Goal: Information Seeking & Learning: Learn about a topic

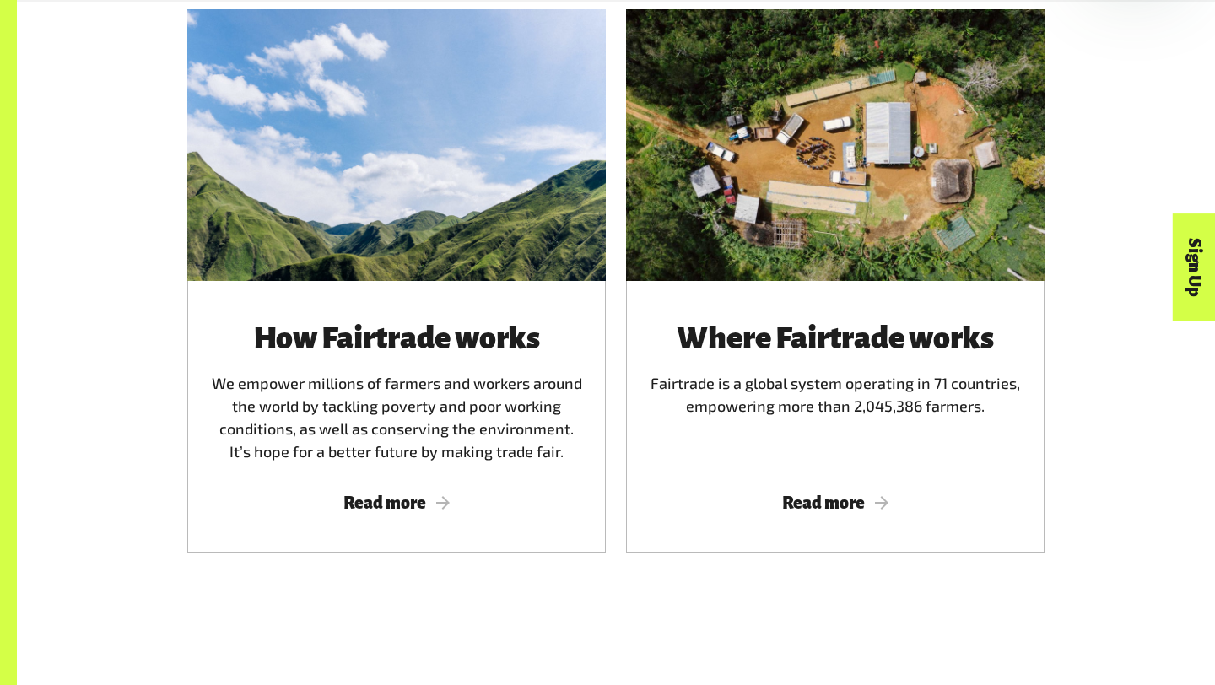
scroll to position [973, 0]
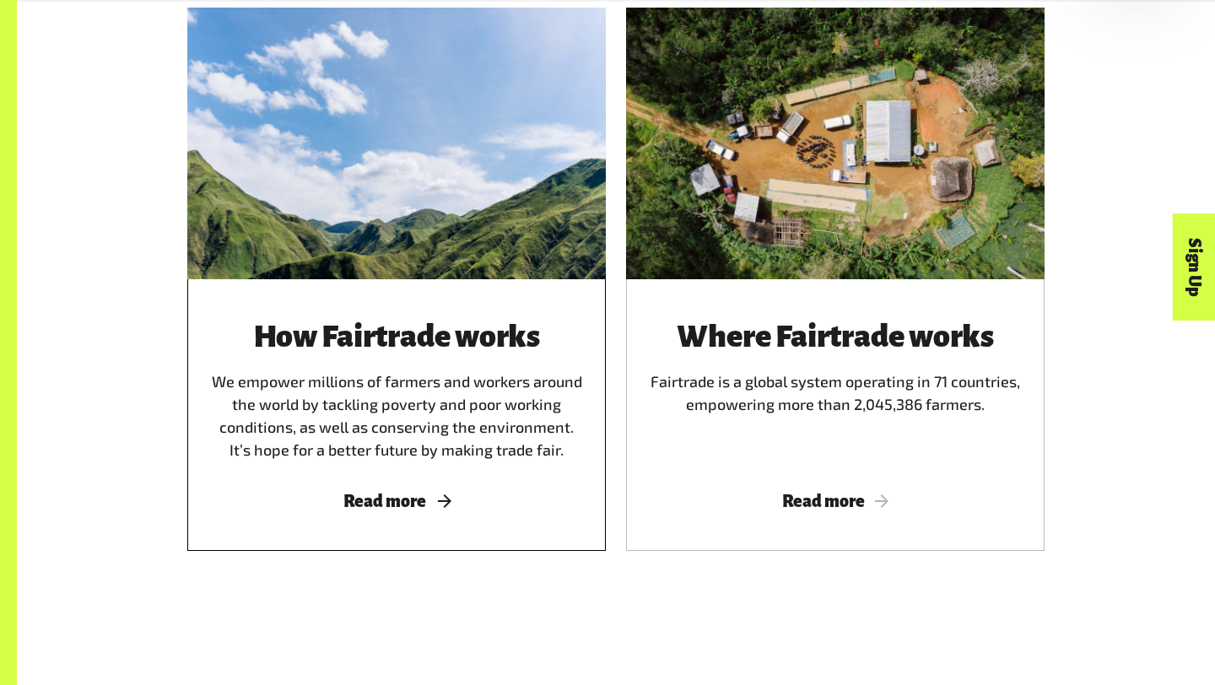
click at [402, 509] on span "Read more" at bounding box center [397, 501] width 378 height 19
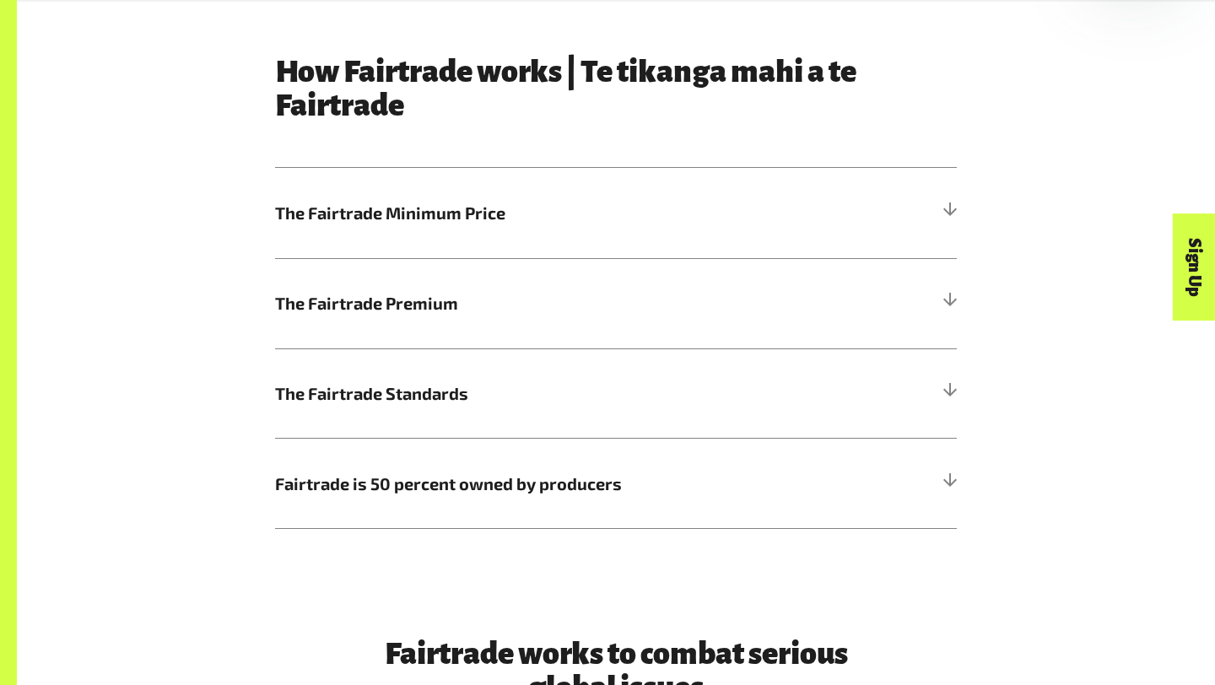
scroll to position [902, 0]
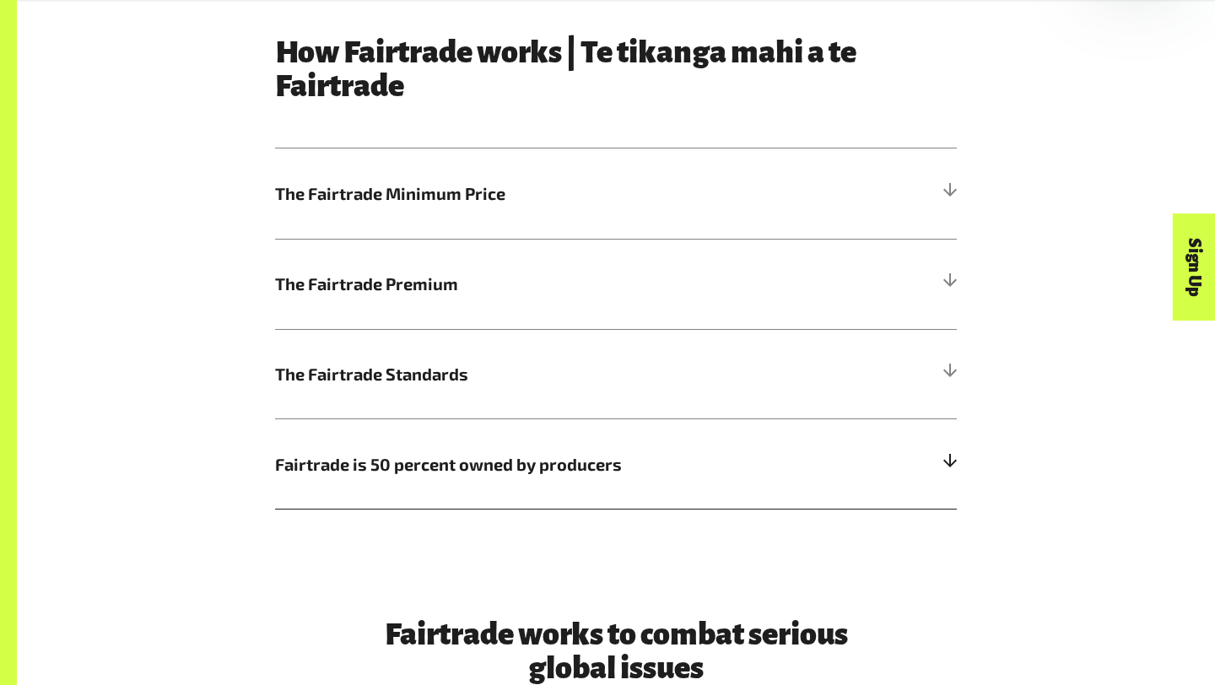
click at [560, 472] on span "Fairtrade is 50 percent owned by producers" at bounding box center [530, 463] width 511 height 25
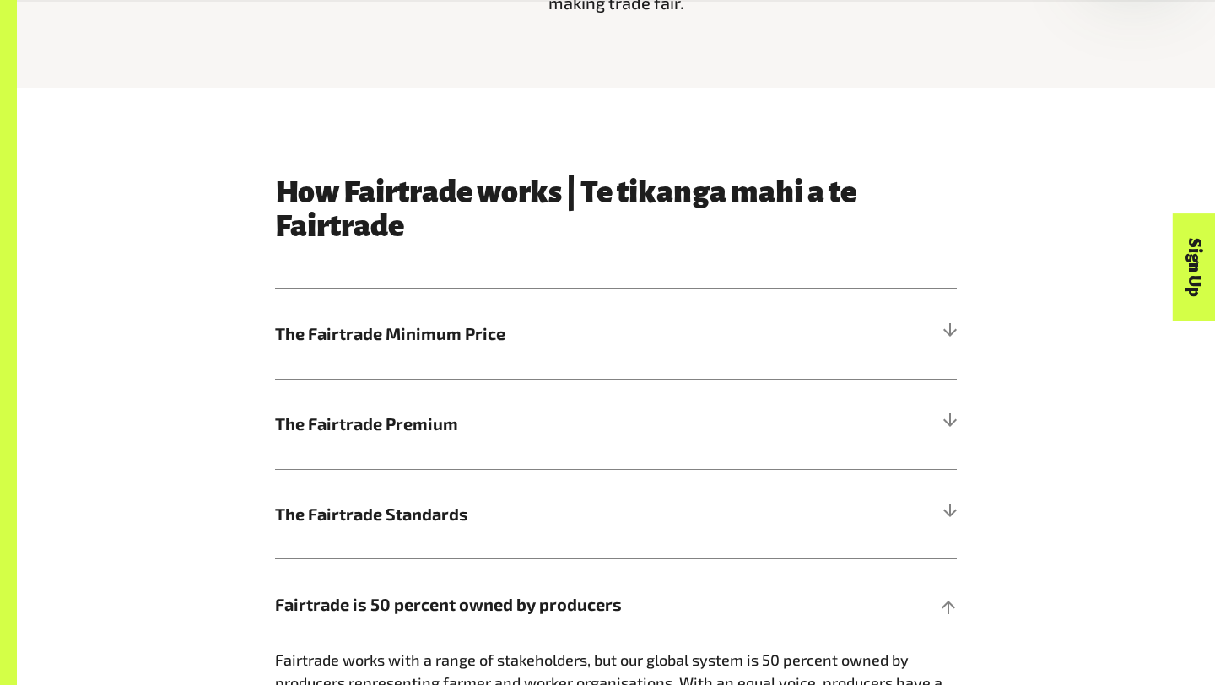
scroll to position [763, 0]
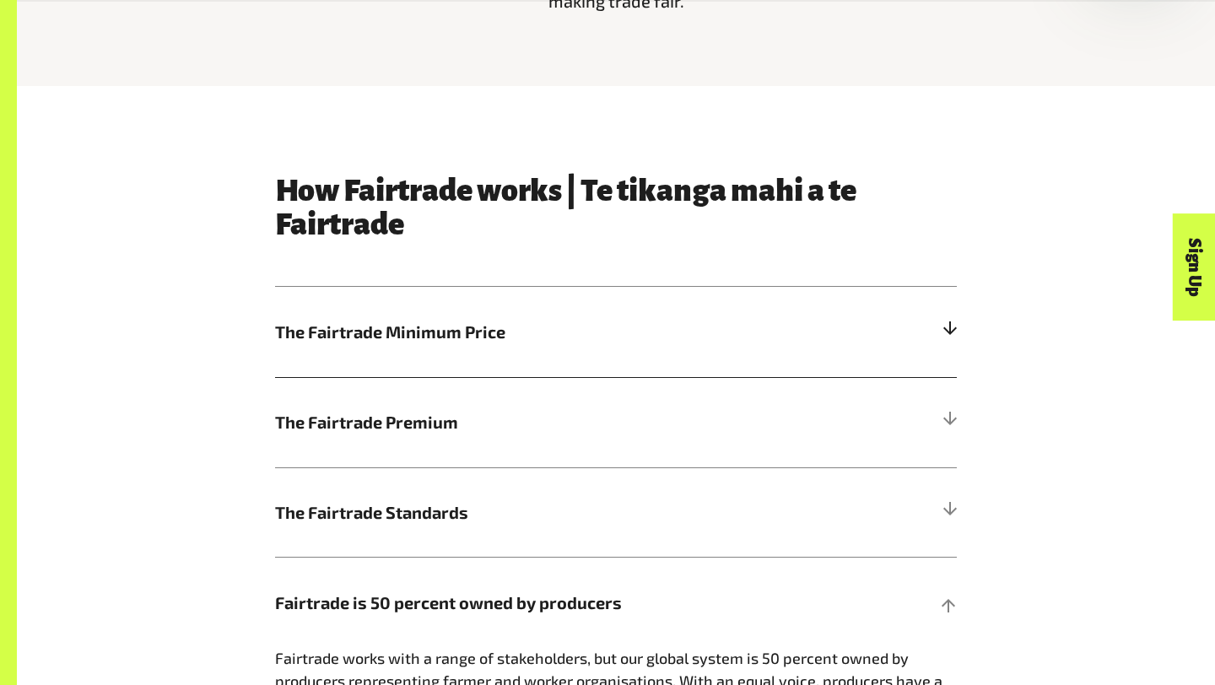
click at [507, 326] on span "The Fairtrade Minimum Price" at bounding box center [530, 331] width 511 height 25
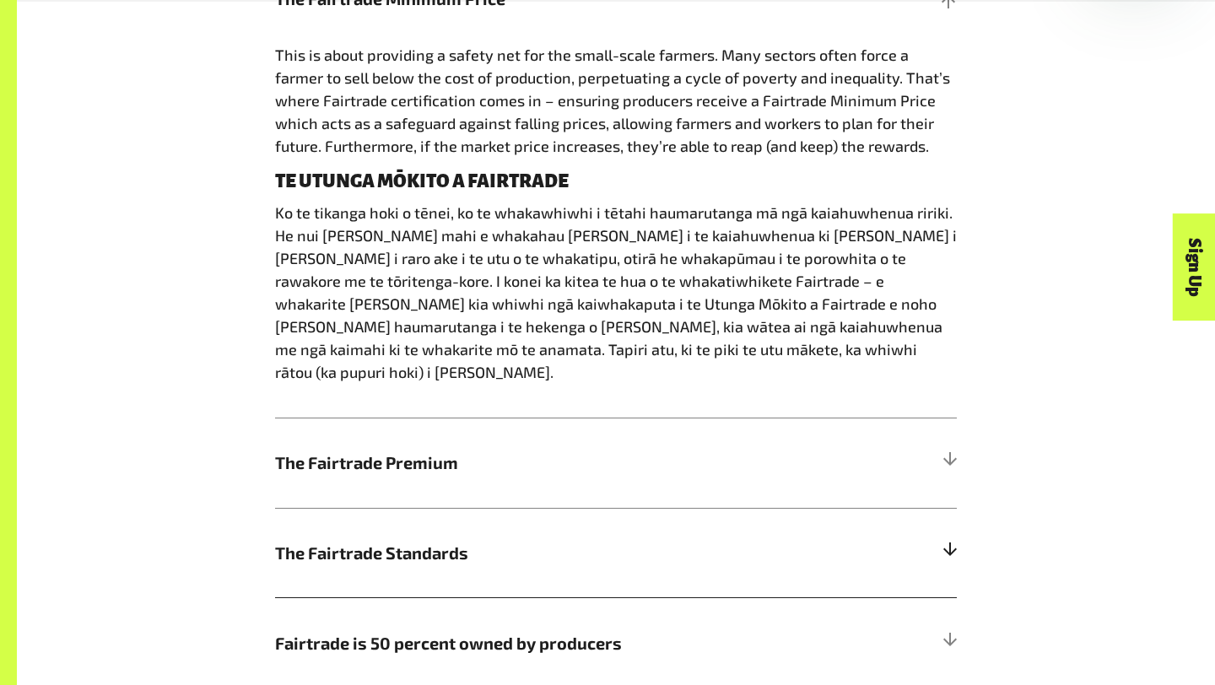
scroll to position [1100, 0]
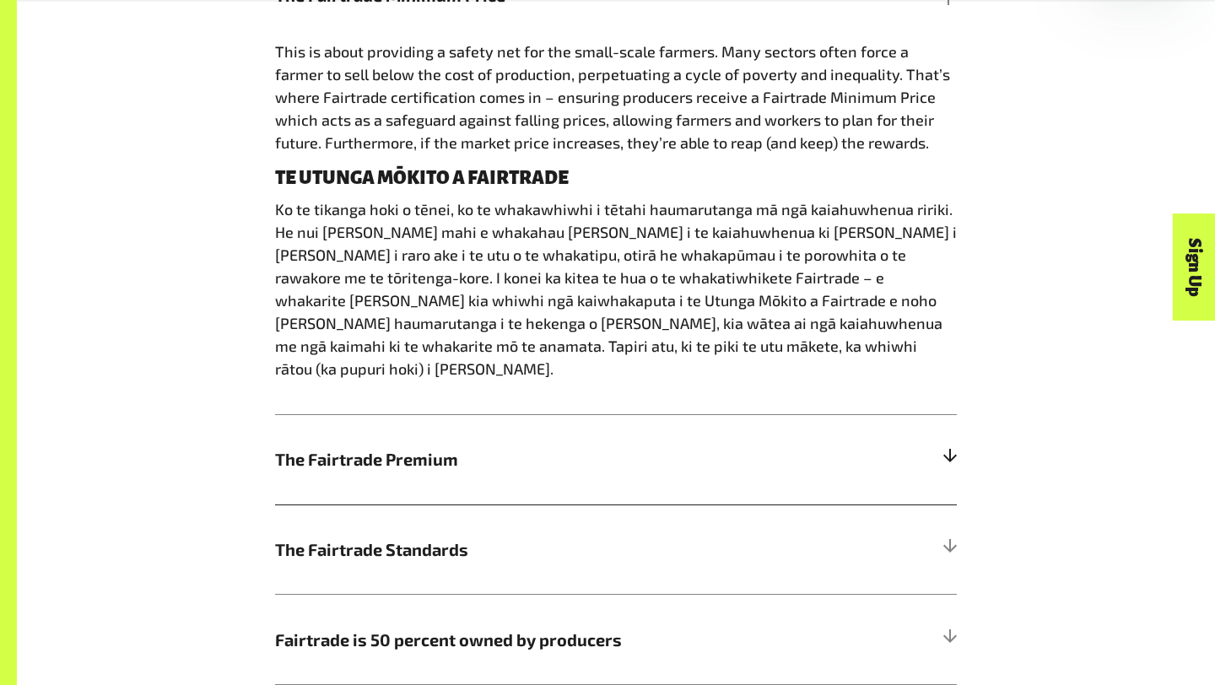
click at [504, 446] on span "The Fairtrade Premium" at bounding box center [530, 458] width 511 height 25
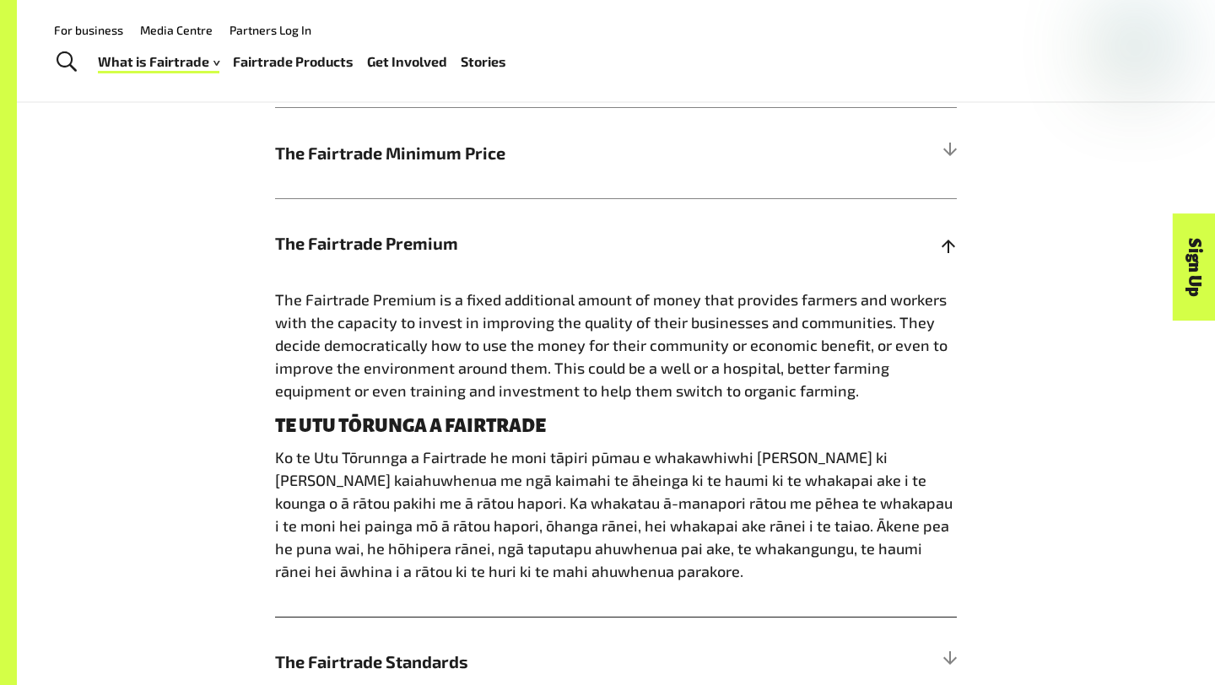
scroll to position [939, 0]
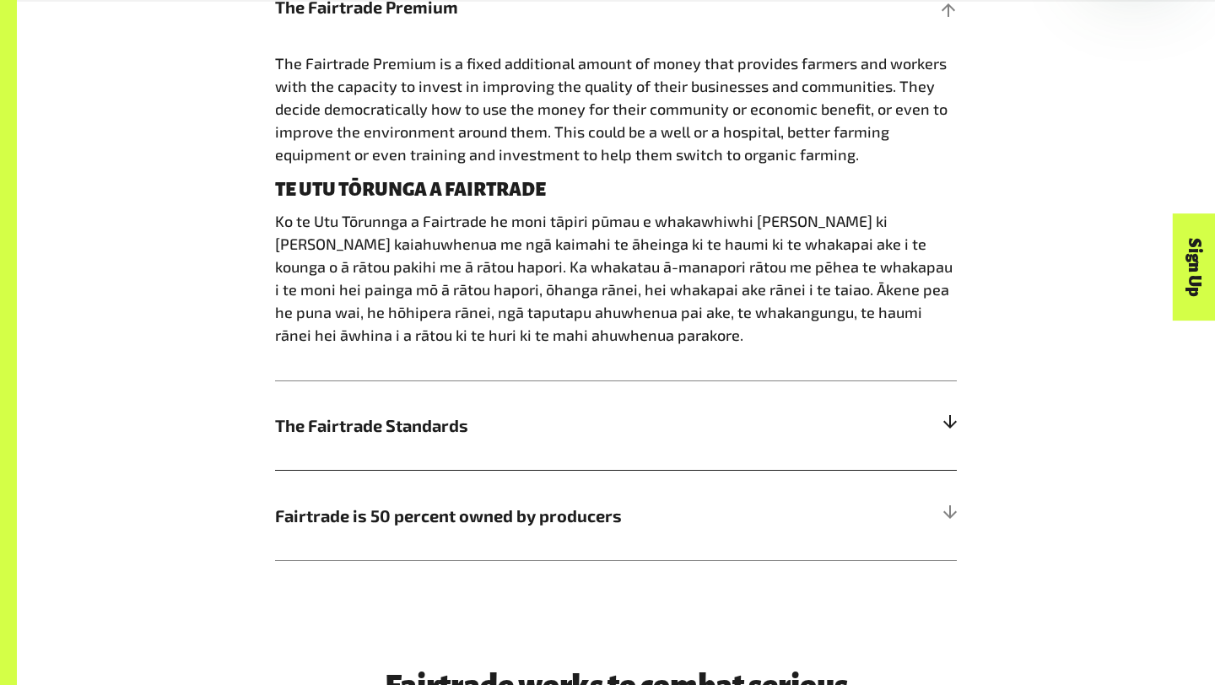
click at [483, 420] on span "The Fairtrade Standards" at bounding box center [530, 424] width 511 height 25
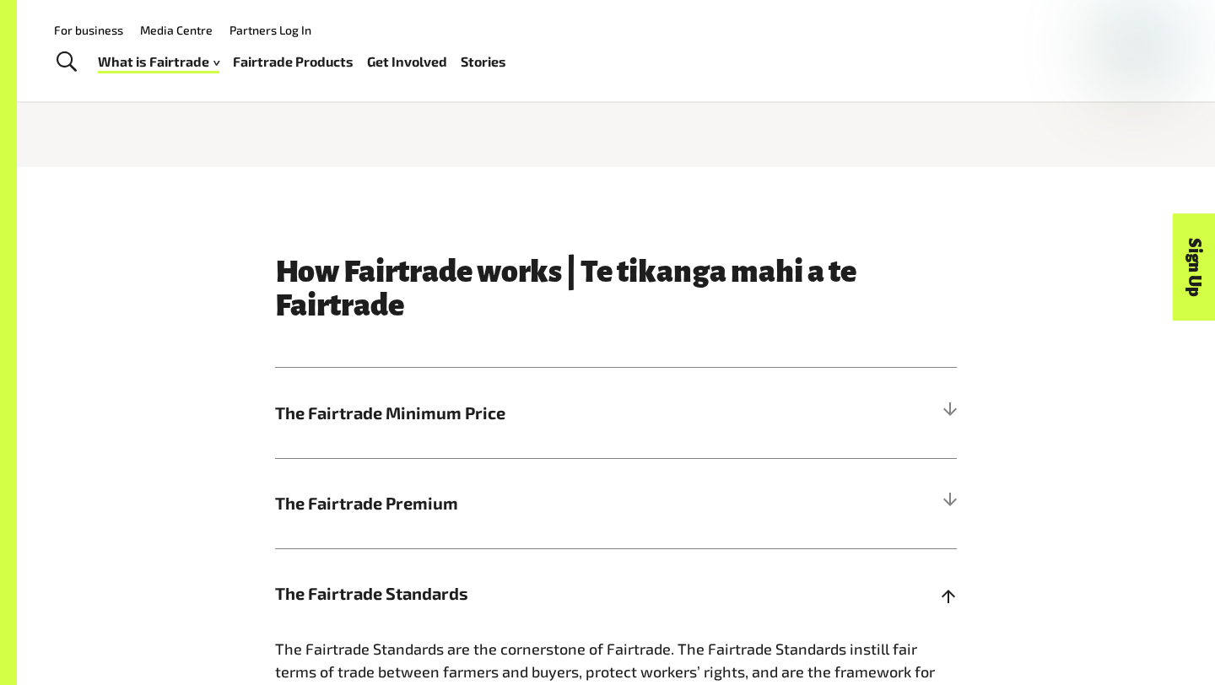
scroll to position [680, 0]
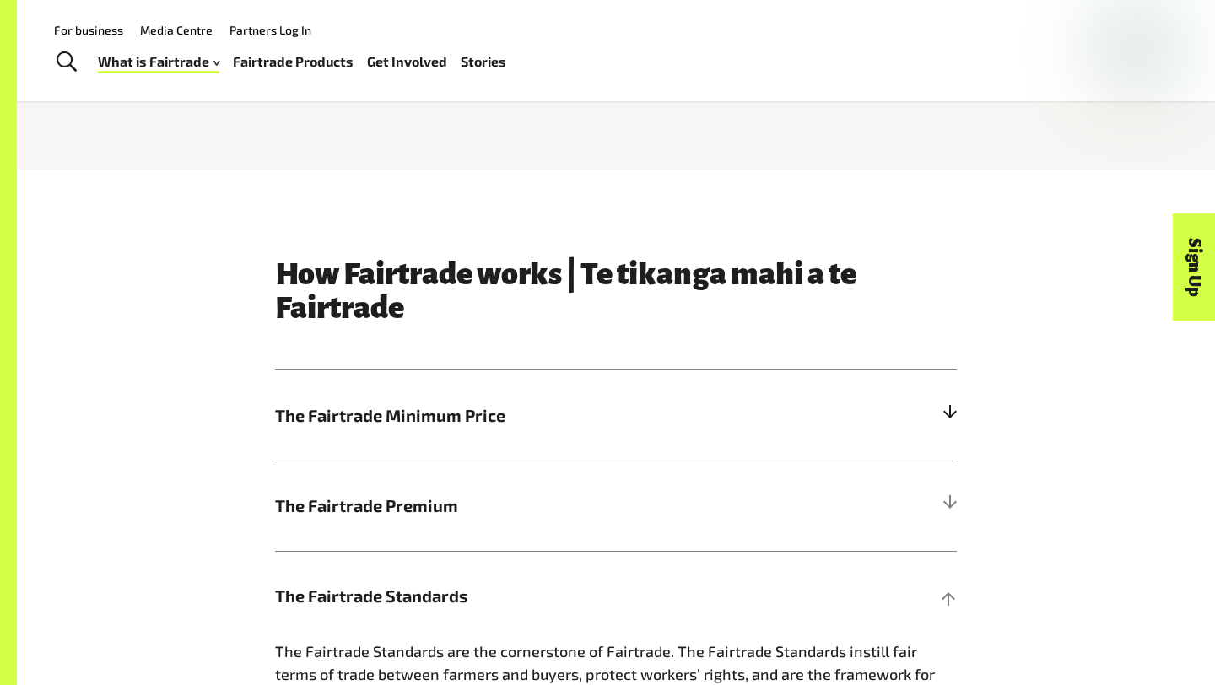
click at [411, 391] on h5 "The Fairtrade Minimum Price" at bounding box center [616, 415] width 682 height 90
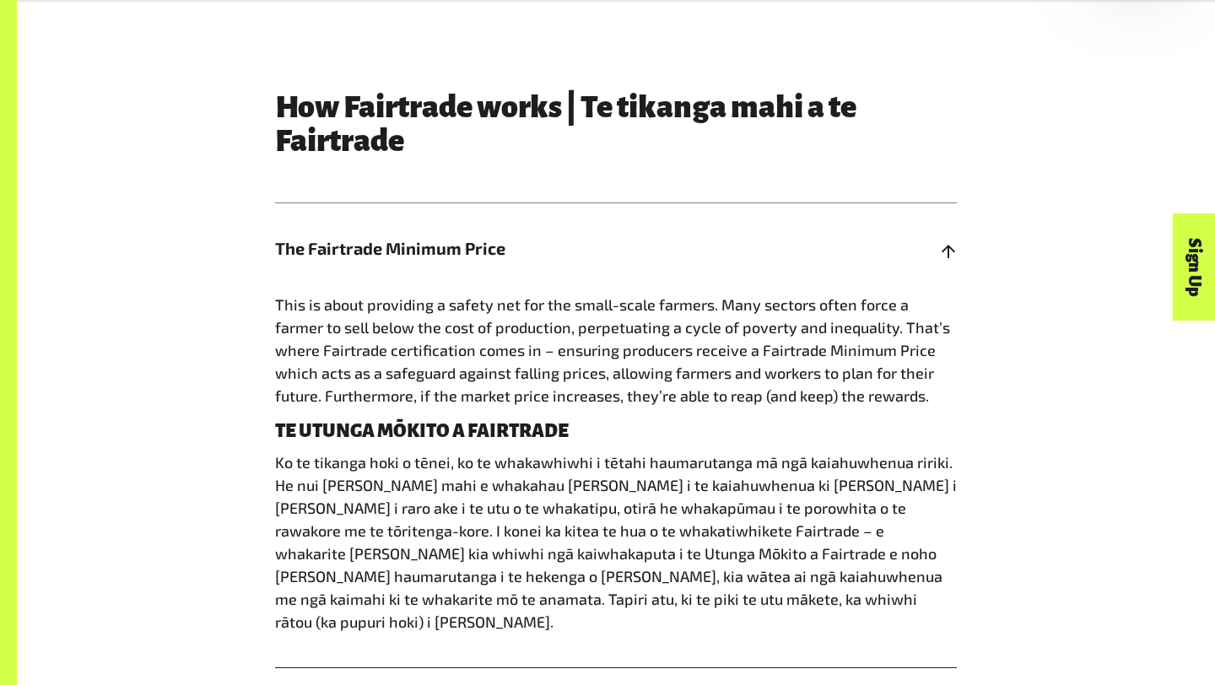
scroll to position [855, 0]
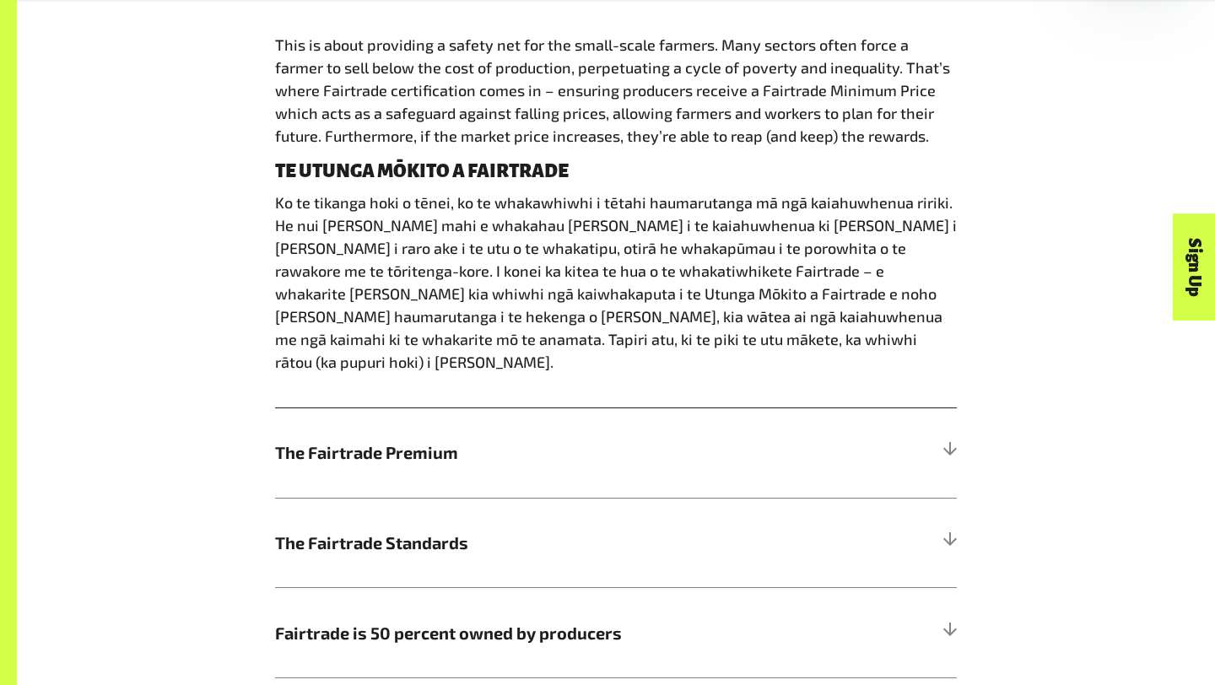
click at [495, 407] on h5 "The Fairtrade Premium" at bounding box center [616, 452] width 682 height 90
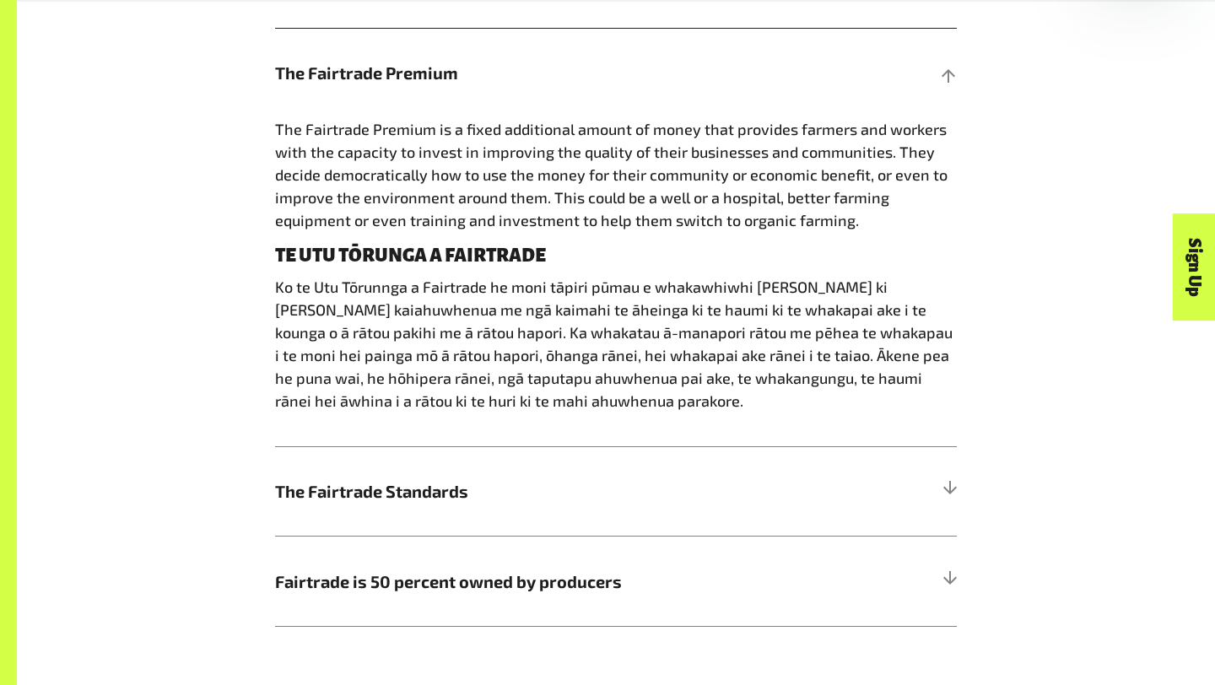
scroll to position [1106, 0]
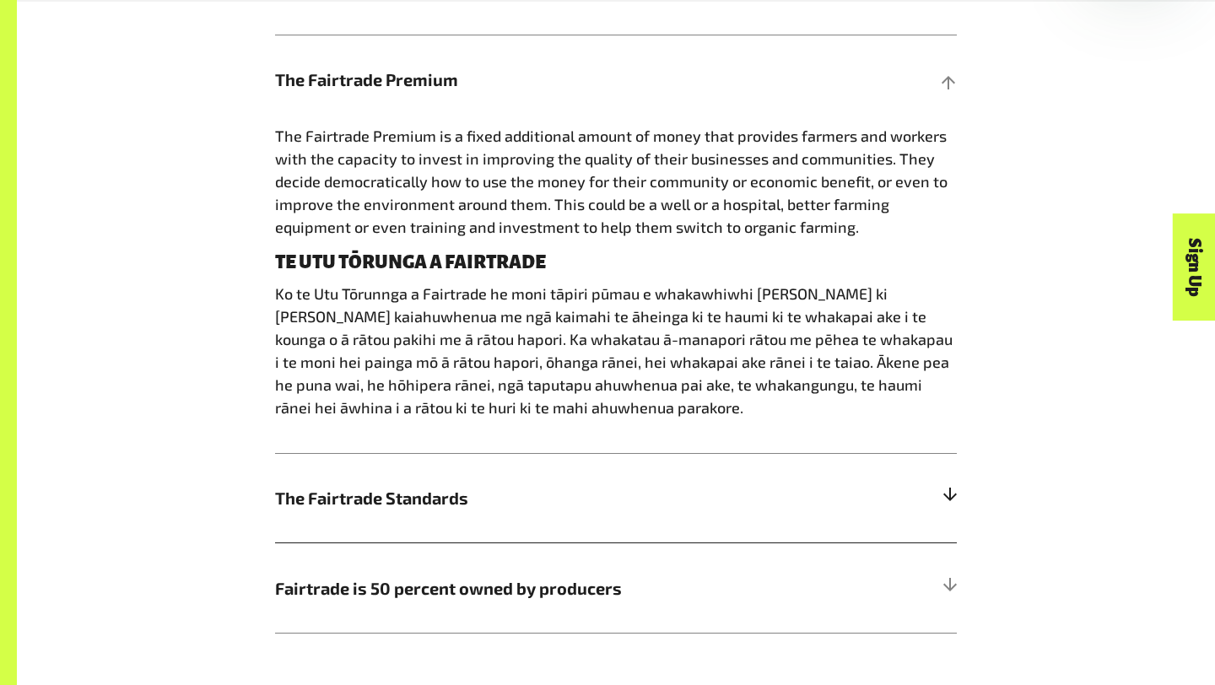
click at [501, 510] on h5 "The Fairtrade Standards" at bounding box center [616, 498] width 682 height 90
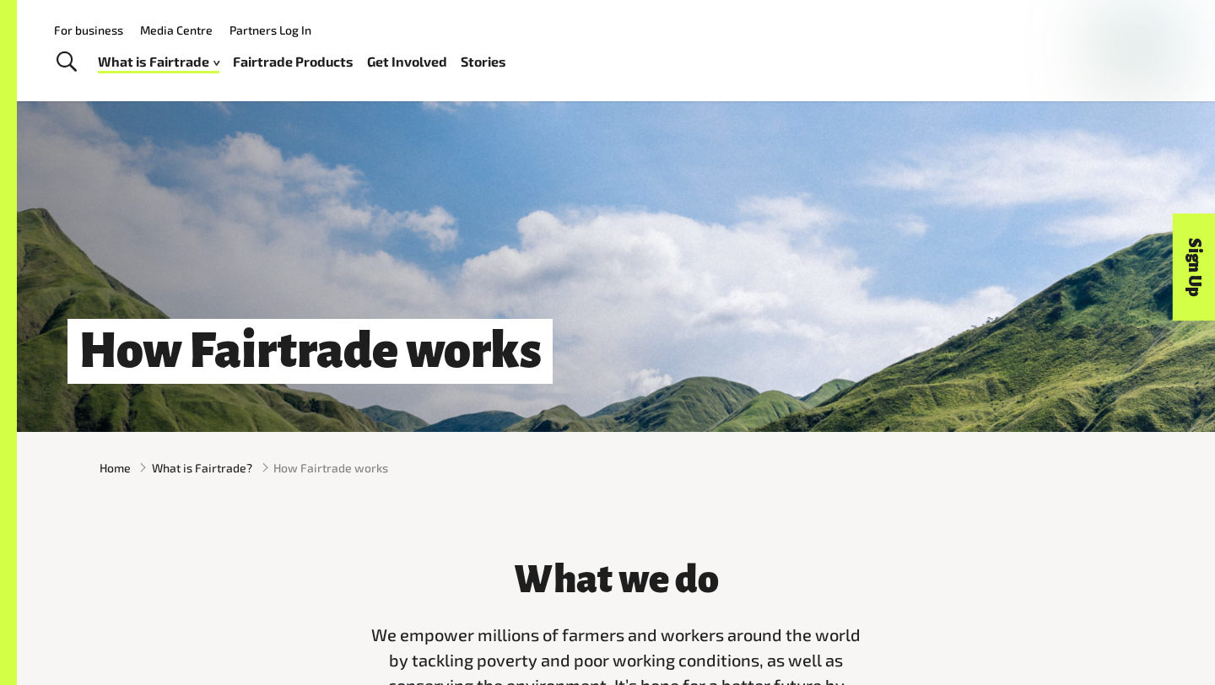
scroll to position [0, 0]
